Goal: Task Accomplishment & Management: Manage account settings

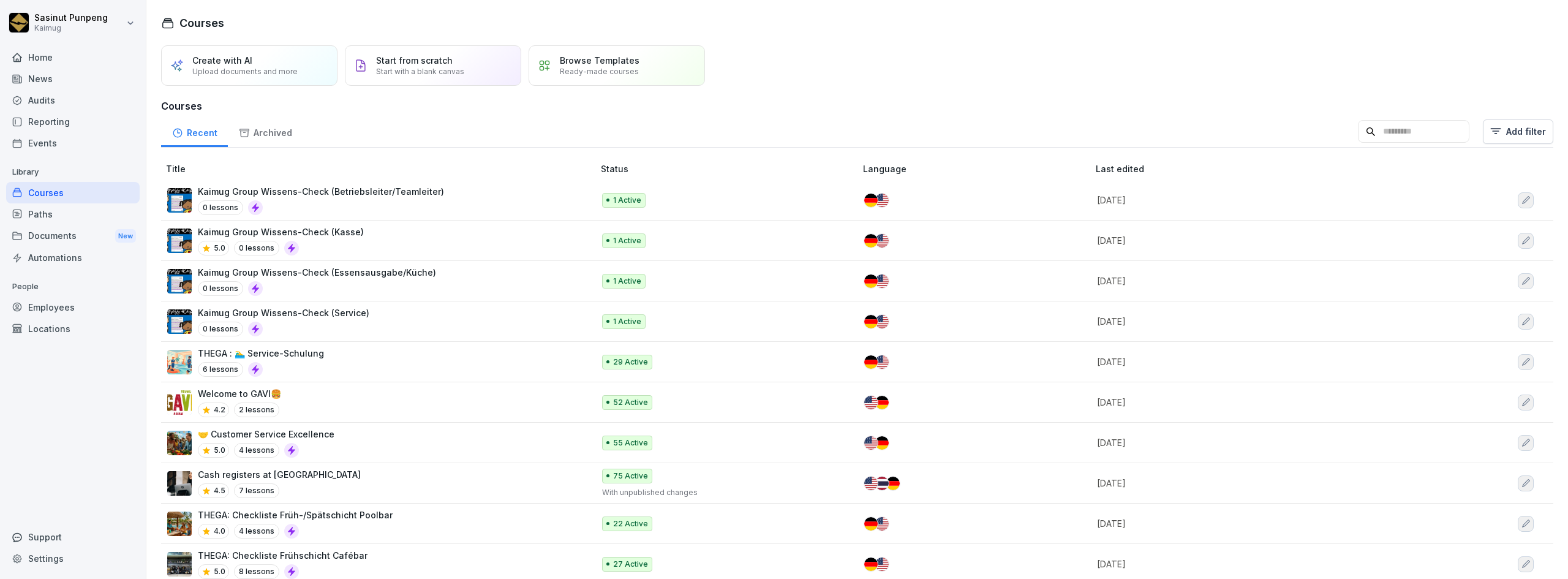
click at [56, 306] on div "Employees" at bounding box center [72, 307] width 134 height 22
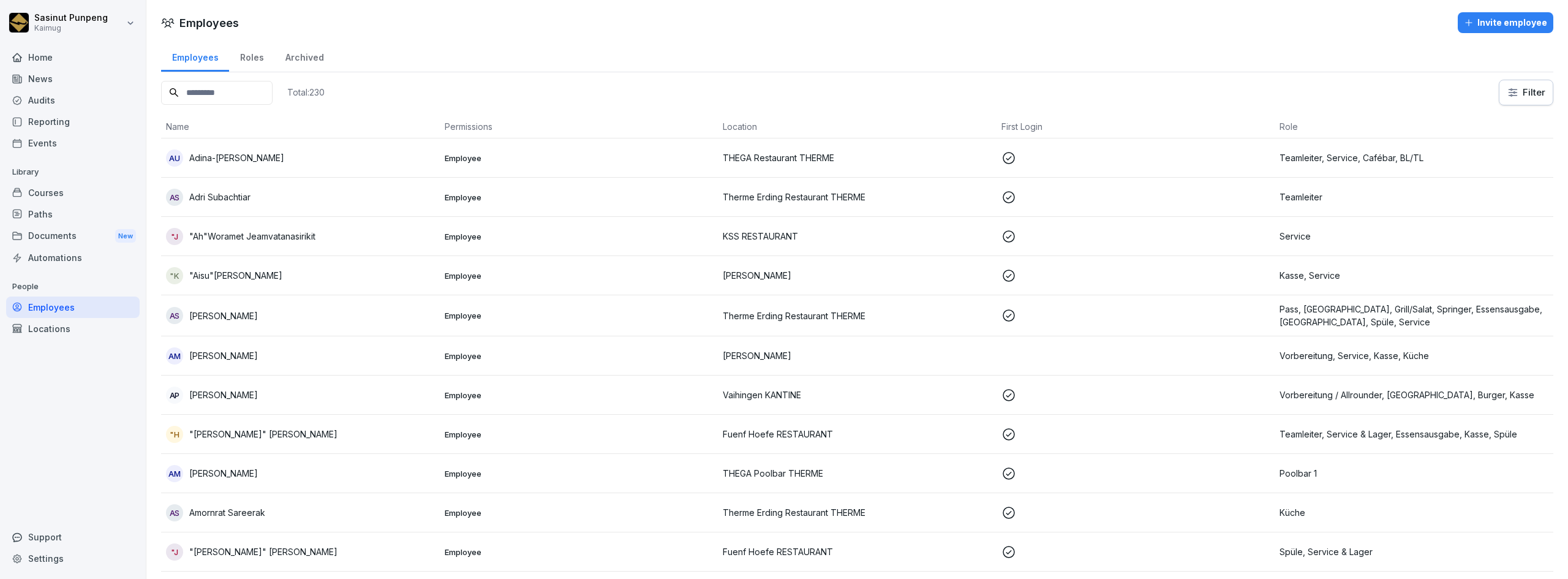
click at [221, 101] on input at bounding box center [216, 93] width 111 height 24
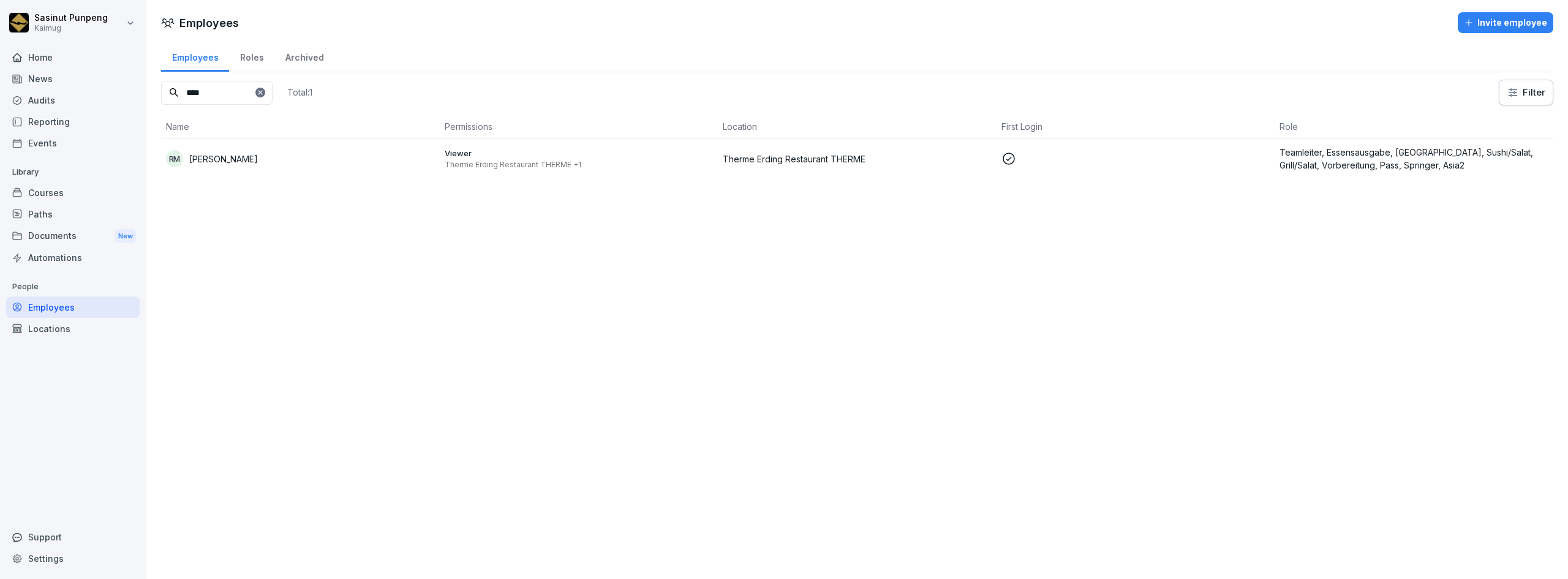
type input "****"
click at [252, 151] on div "RM [PERSON_NAME]" at bounding box center [301, 158] width 269 height 17
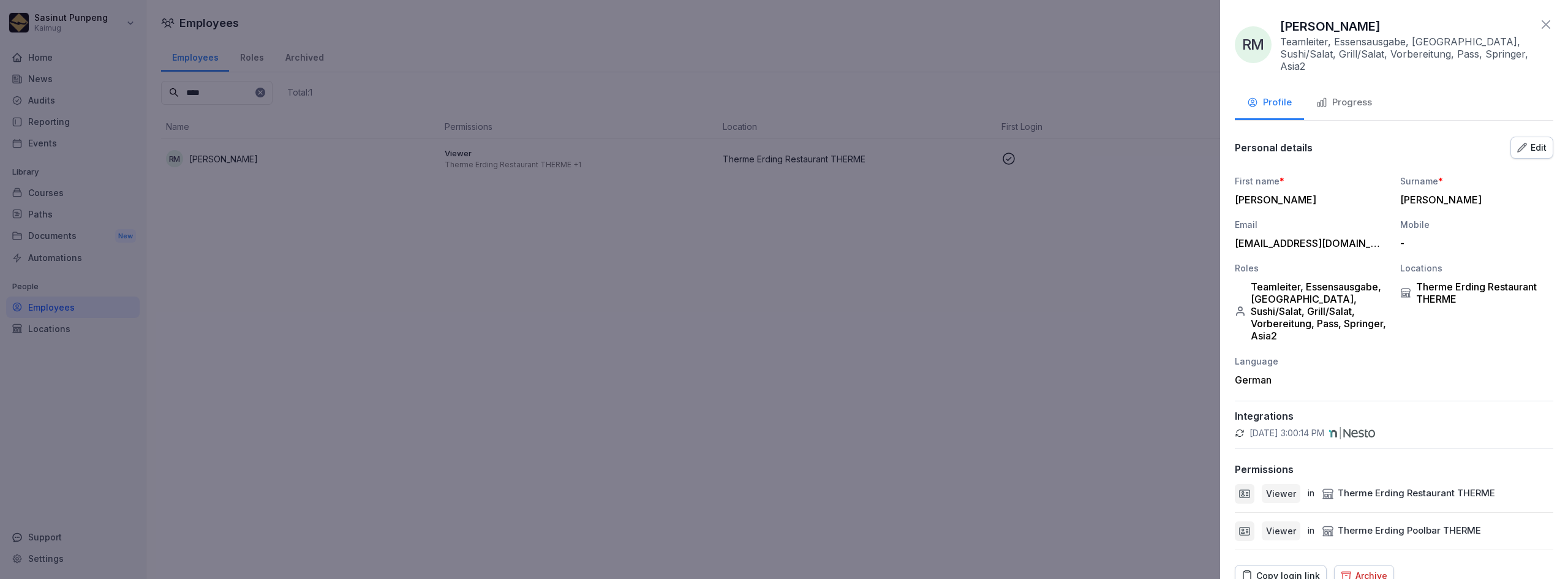
click at [1295, 569] on div "Copy login link" at bounding box center [1281, 576] width 78 height 14
click at [1408, 341] on div "First name * [PERSON_NAME] * [PERSON_NAME] Email [EMAIL_ADDRESS][DOMAIN_NAME] M…" at bounding box center [1394, 280] width 319 height 211
click at [1518, 143] on icon "button" at bounding box center [1522, 147] width 8 height 8
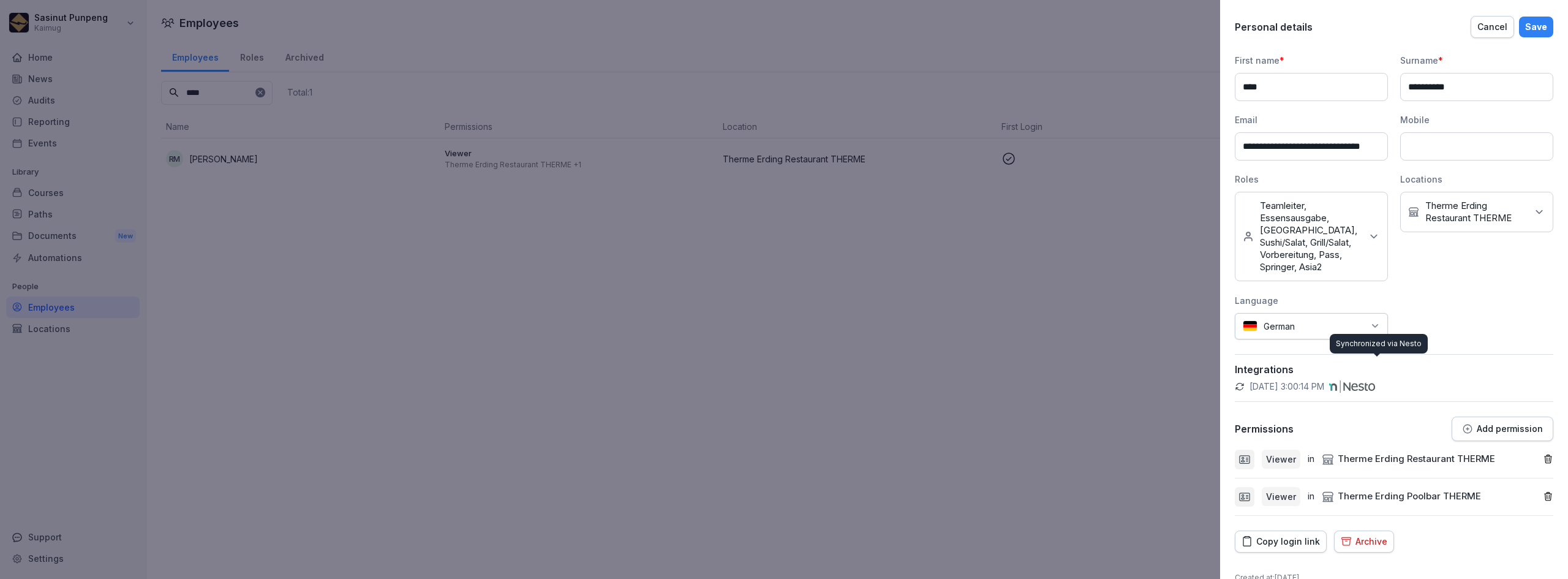
scroll to position [130, 0]
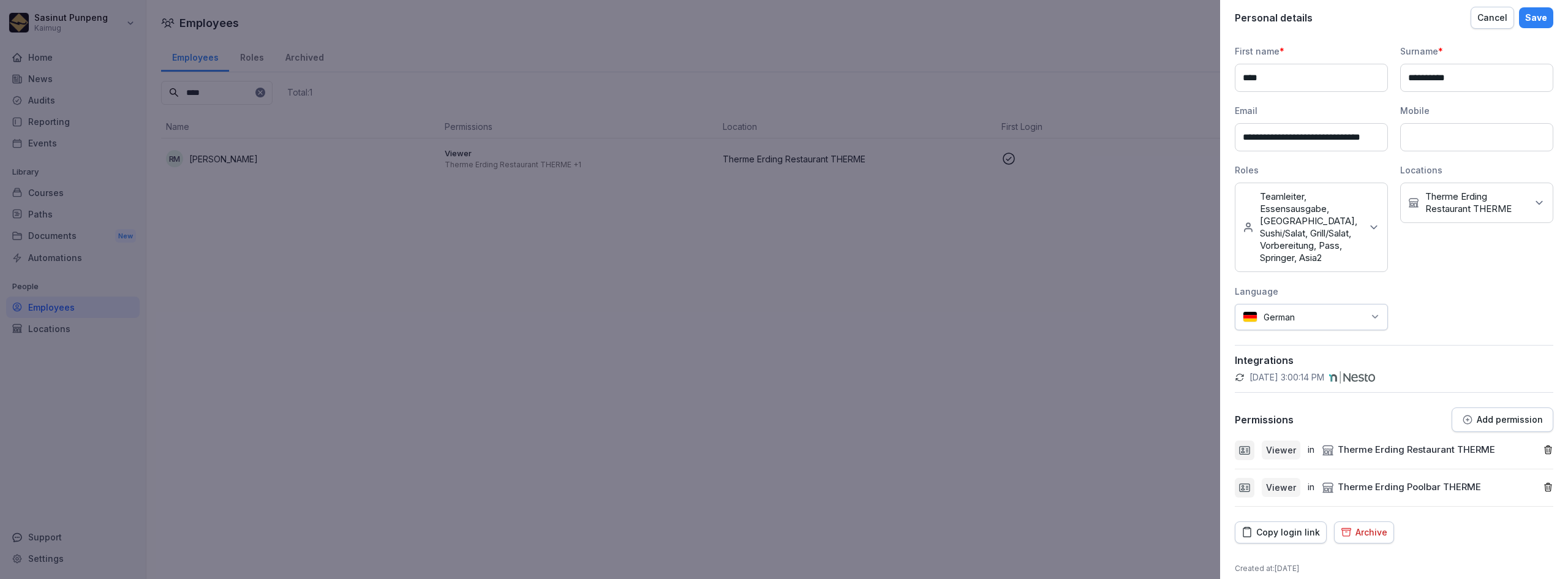
click at [1479, 414] on div "Add permission" at bounding box center [1503, 419] width 81 height 11
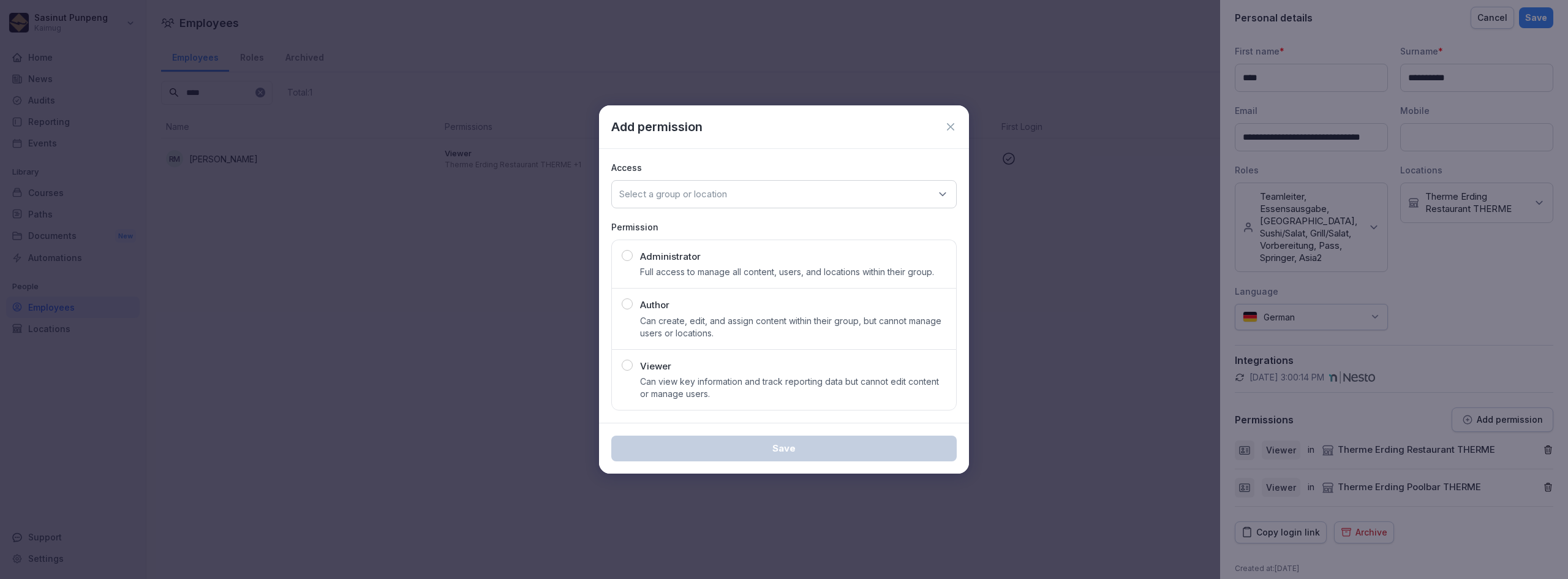
click at [951, 128] on icon at bounding box center [951, 126] width 12 height 12
